Goal: Register for event/course

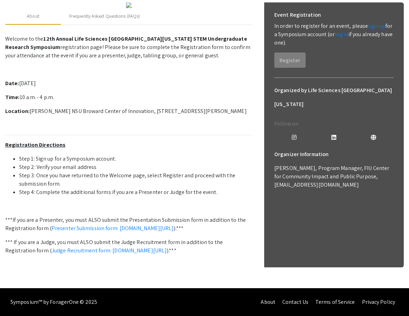
scroll to position [116, 0]
click at [285, 57] on div "Event Registration In order to register for an event, please sign up for a Symp…" at bounding box center [334, 37] width 130 height 71
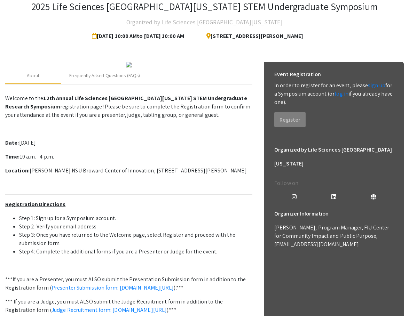
scroll to position [43, 0]
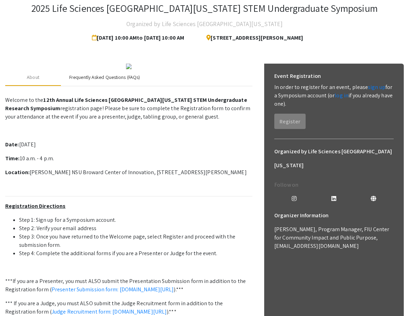
click at [112, 81] on div "Frequently Asked Questions (FAQs)" at bounding box center [104, 77] width 71 height 7
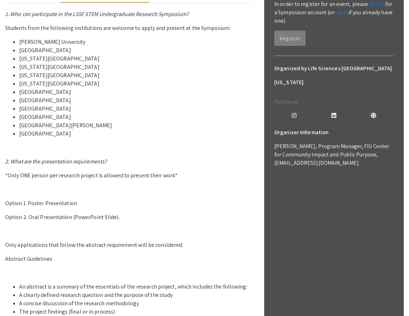
scroll to position [125, 0]
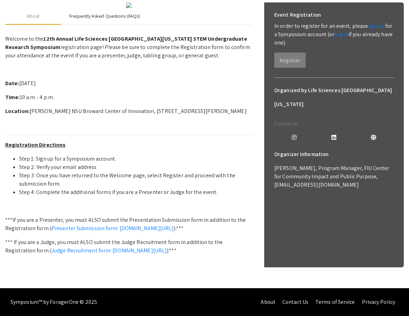
click at [113, 25] on div "Frequently Asked Questions (FAQs)" at bounding box center [104, 16] width 87 height 17
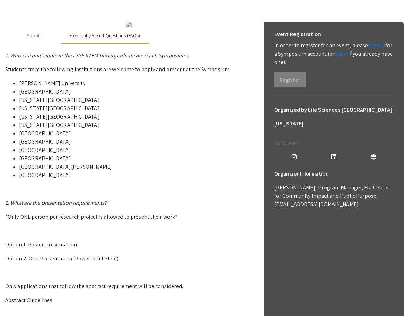
scroll to position [83, 0]
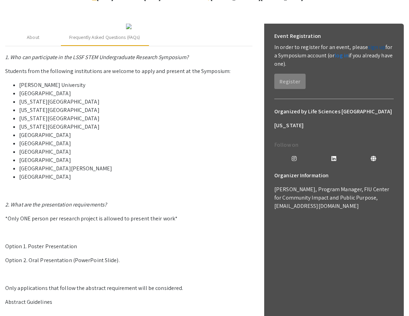
click at [370, 48] on link "sign up" at bounding box center [376, 46] width 17 height 7
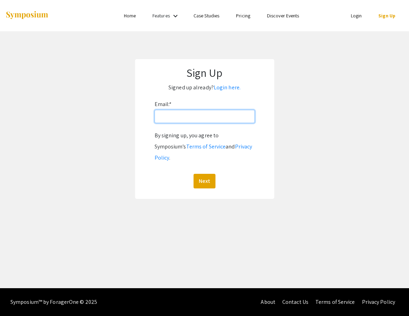
click at [205, 112] on input "Email: *" at bounding box center [204, 116] width 100 height 13
type input "[EMAIL_ADDRESS][DOMAIN_NAME]"
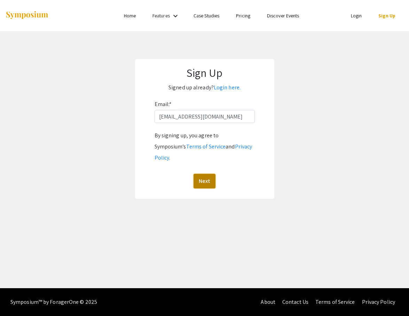
click at [205, 174] on button "Next" at bounding box center [204, 181] width 22 height 15
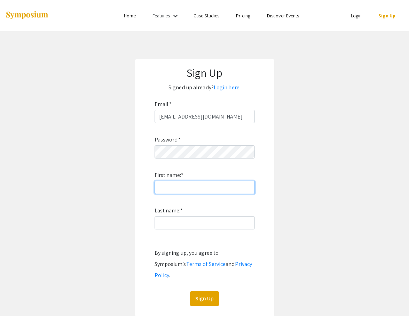
type input "Annabelle"
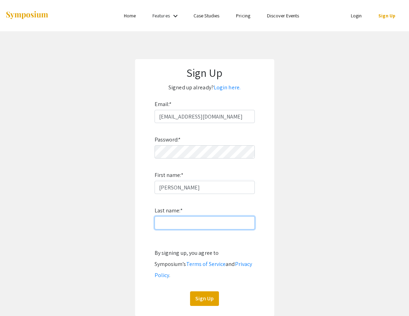
click at [208, 220] on input "Last name: *" at bounding box center [204, 222] width 100 height 13
type input "Chang"
click at [204, 276] on div "Password: * First name: * Annabelle Last name: * Chang By signing up, you agree…" at bounding box center [204, 214] width 100 height 183
click at [204, 292] on button "Sign Up" at bounding box center [204, 299] width 29 height 15
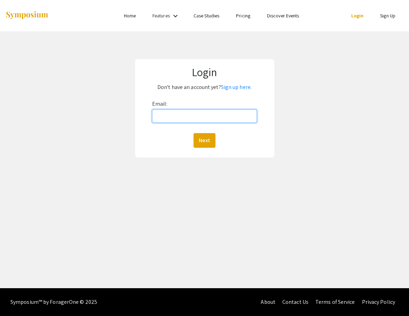
click at [182, 110] on input "Email:" at bounding box center [204, 116] width 105 height 13
type input "[EMAIL_ADDRESS][DOMAIN_NAME]"
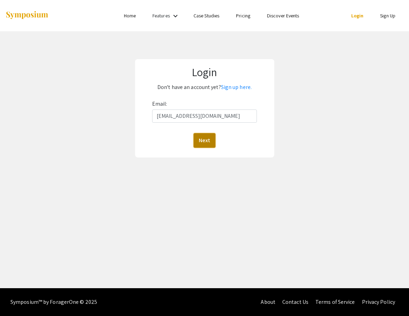
click at [205, 135] on button "Next" at bounding box center [204, 140] width 22 height 15
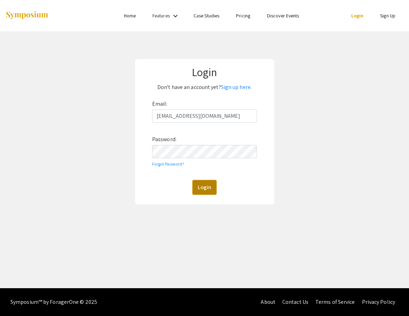
click at [211, 184] on button "Login" at bounding box center [204, 187] width 24 height 15
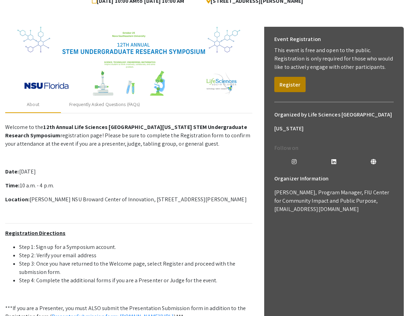
scroll to position [71, 0]
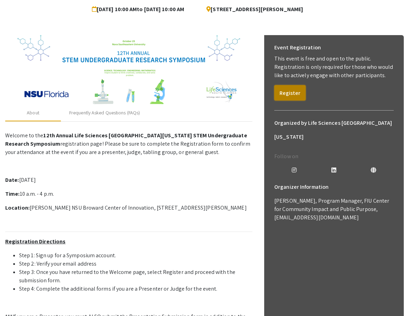
click at [285, 93] on button "Register" at bounding box center [289, 92] width 31 height 15
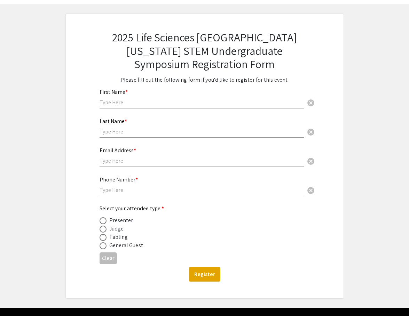
scroll to position [48, 0]
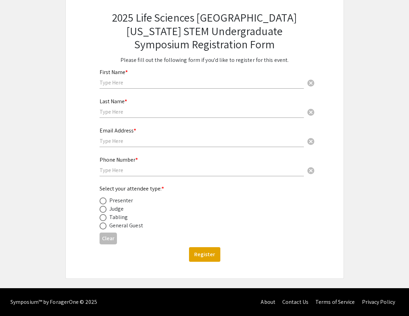
click at [103, 204] on span at bounding box center [102, 201] width 7 height 7
click at [103, 204] on input "radio" at bounding box center [102, 201] width 7 height 7
radio input "true"
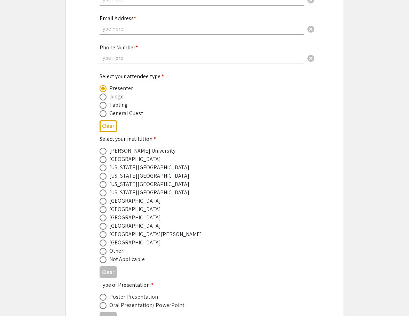
scroll to position [160, 0]
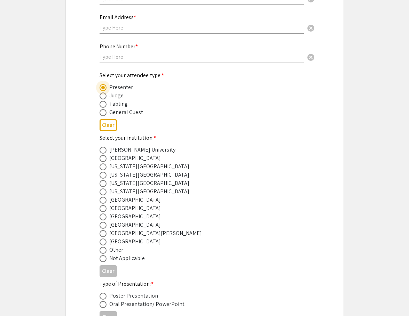
click at [103, 218] on span at bounding box center [102, 217] width 7 height 7
click at [103, 218] on input "radio" at bounding box center [102, 217] width 7 height 7
radio input "true"
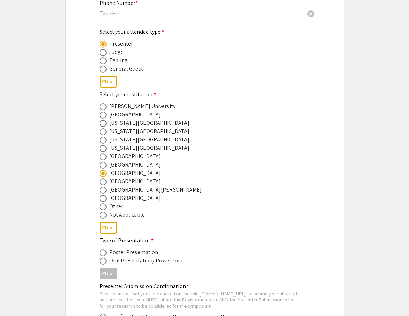
scroll to position [216, 0]
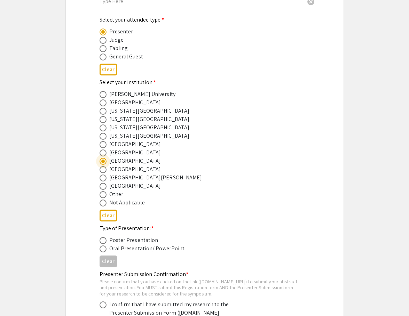
click at [104, 240] on span at bounding box center [102, 240] width 7 height 7
click at [104, 240] on input "radio" at bounding box center [102, 240] width 7 height 7
radio input "true"
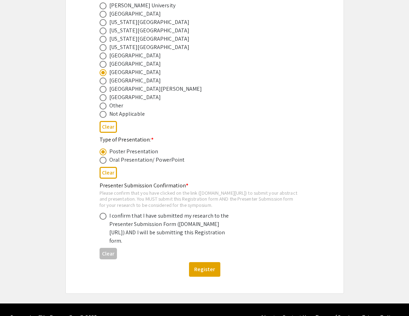
scroll to position [307, 0]
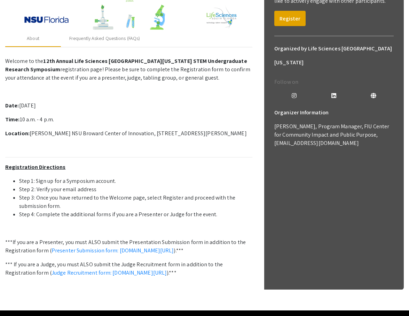
scroll to position [193, 0]
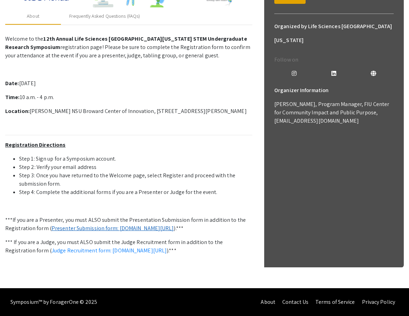
click at [74, 225] on link "Presenter Submission form: [DOMAIN_NAME][URL]" at bounding box center [112, 228] width 122 height 7
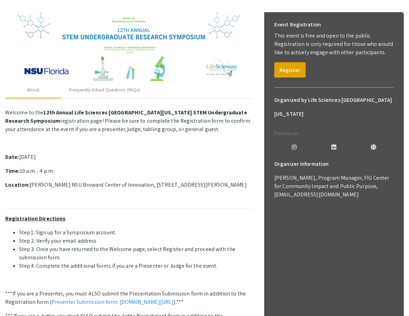
scroll to position [92, 0]
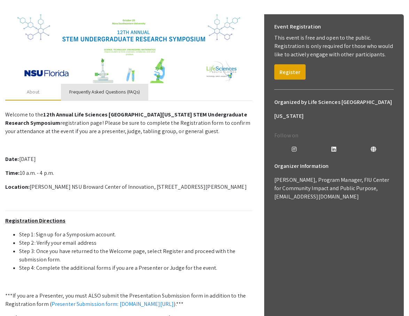
click at [120, 89] on div "Frequently Asked Questions (FAQs)" at bounding box center [104, 91] width 71 height 7
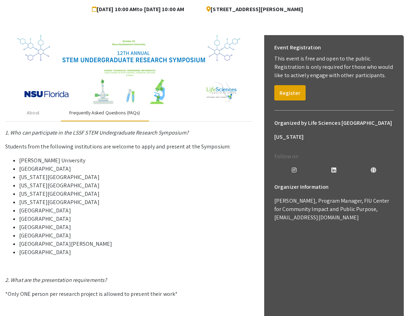
scroll to position [0, 0]
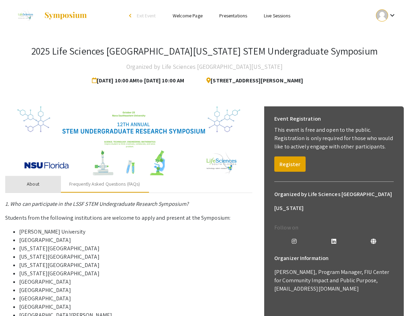
click at [35, 185] on div "About" at bounding box center [33, 184] width 13 height 7
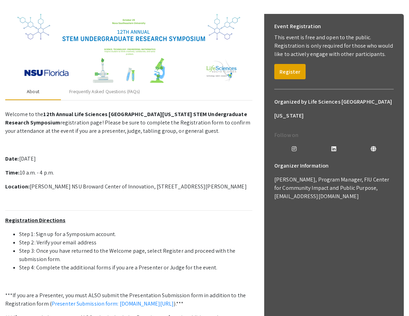
scroll to position [170, 0]
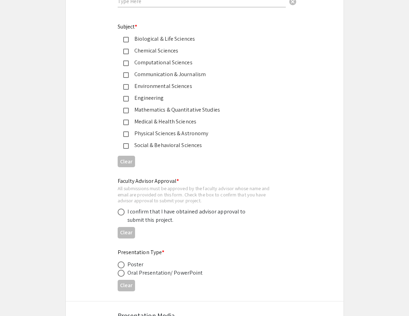
scroll to position [900, 0]
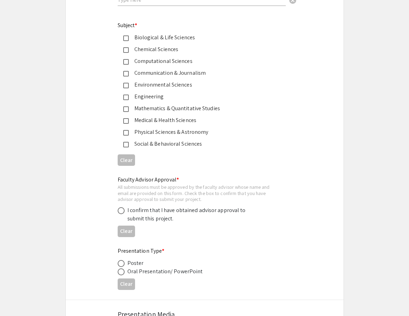
click at [123, 210] on span at bounding box center [121, 210] width 7 height 7
click at [123, 210] on input "radio" at bounding box center [121, 210] width 7 height 7
radio input "true"
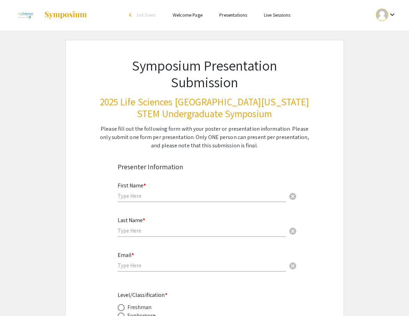
scroll to position [0, 0]
